Goal: Information Seeking & Learning: Find specific fact

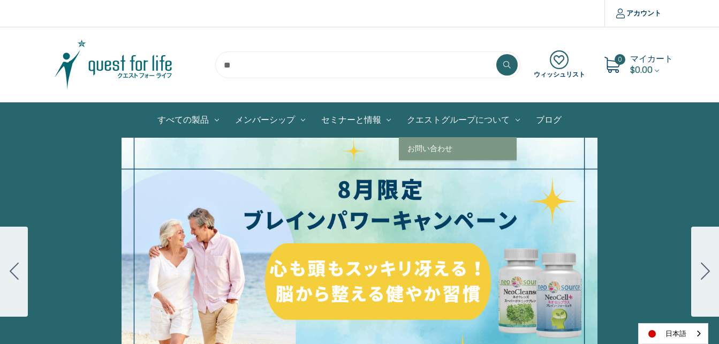
click at [484, 121] on link "クエストグループについて" at bounding box center [463, 120] width 129 height 34
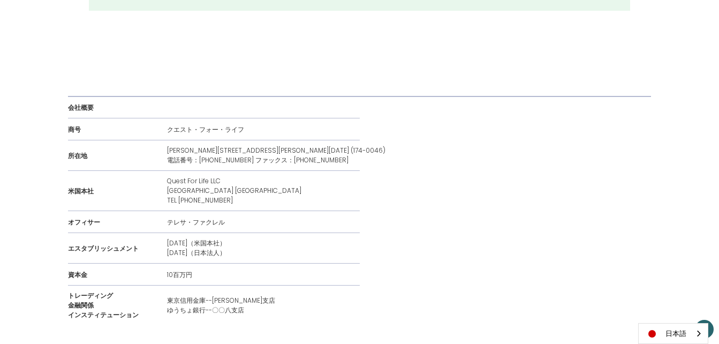
scroll to position [1161, 0]
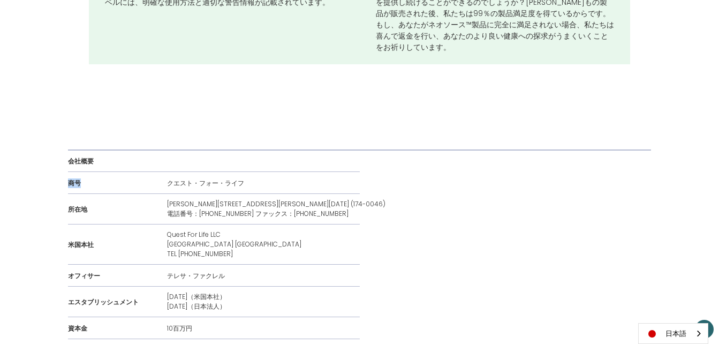
drag, startPoint x: 69, startPoint y: 160, endPoint x: 82, endPoint y: 164, distance: 13.4
click at [82, 177] on div "商号" at bounding box center [112, 182] width 88 height 11
drag, startPoint x: 82, startPoint y: 164, endPoint x: 127, endPoint y: 189, distance: 52.2
click at [127, 203] on div "所在地" at bounding box center [112, 208] width 88 height 11
drag, startPoint x: 70, startPoint y: 159, endPoint x: 80, endPoint y: 159, distance: 10.7
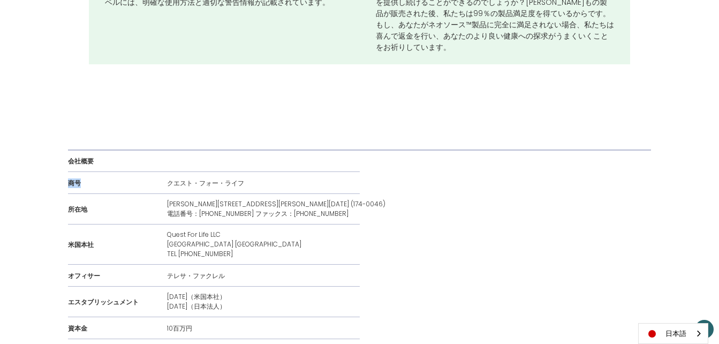
click at [80, 178] on strong "商号" at bounding box center [74, 182] width 13 height 9
copy strong "商号"
click at [170, 178] on p "クエスト・フォー・ライフ" at bounding box center [205, 183] width 77 height 10
drag, startPoint x: 168, startPoint y: 159, endPoint x: 245, endPoint y: 162, distance: 76.6
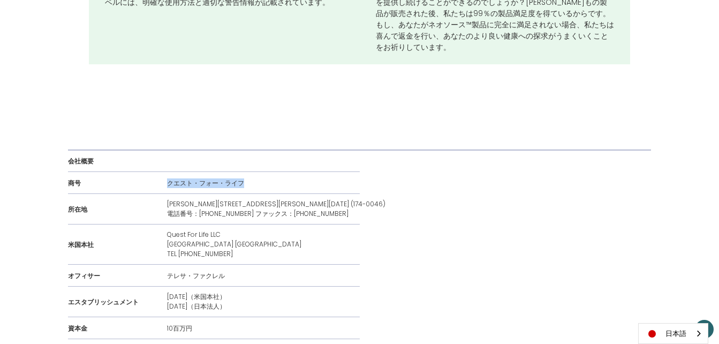
click at [244, 178] on p "クエスト・フォー・ライフ" at bounding box center [205, 183] width 77 height 10
copy p "クエスト・フォー・ライフ"
